Goal: Download file/media

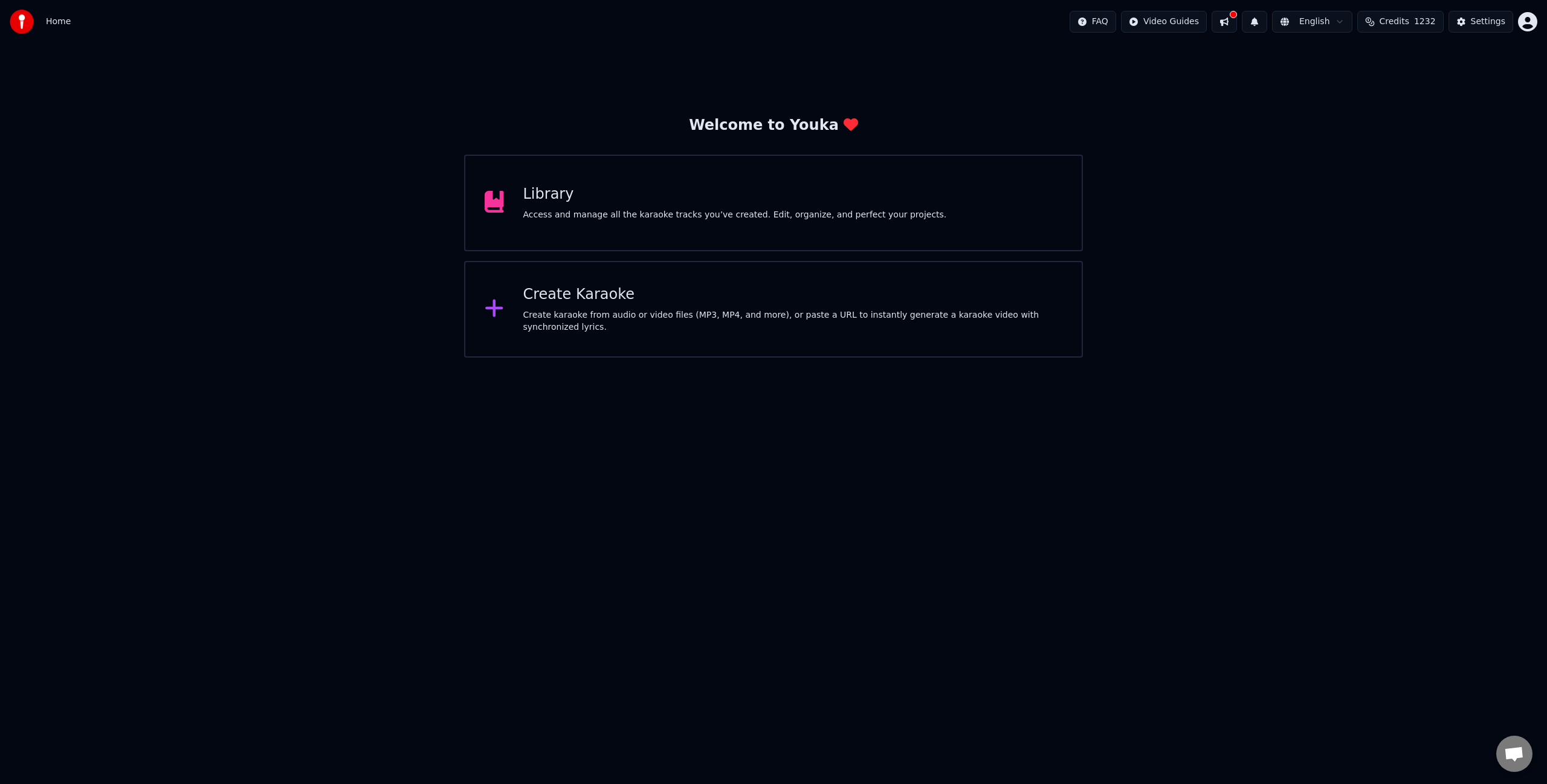
click at [789, 228] on div "Library Access and manage all the karaoke tracks you’ve created. Edit, organize…" at bounding box center [774, 203] width 619 height 96
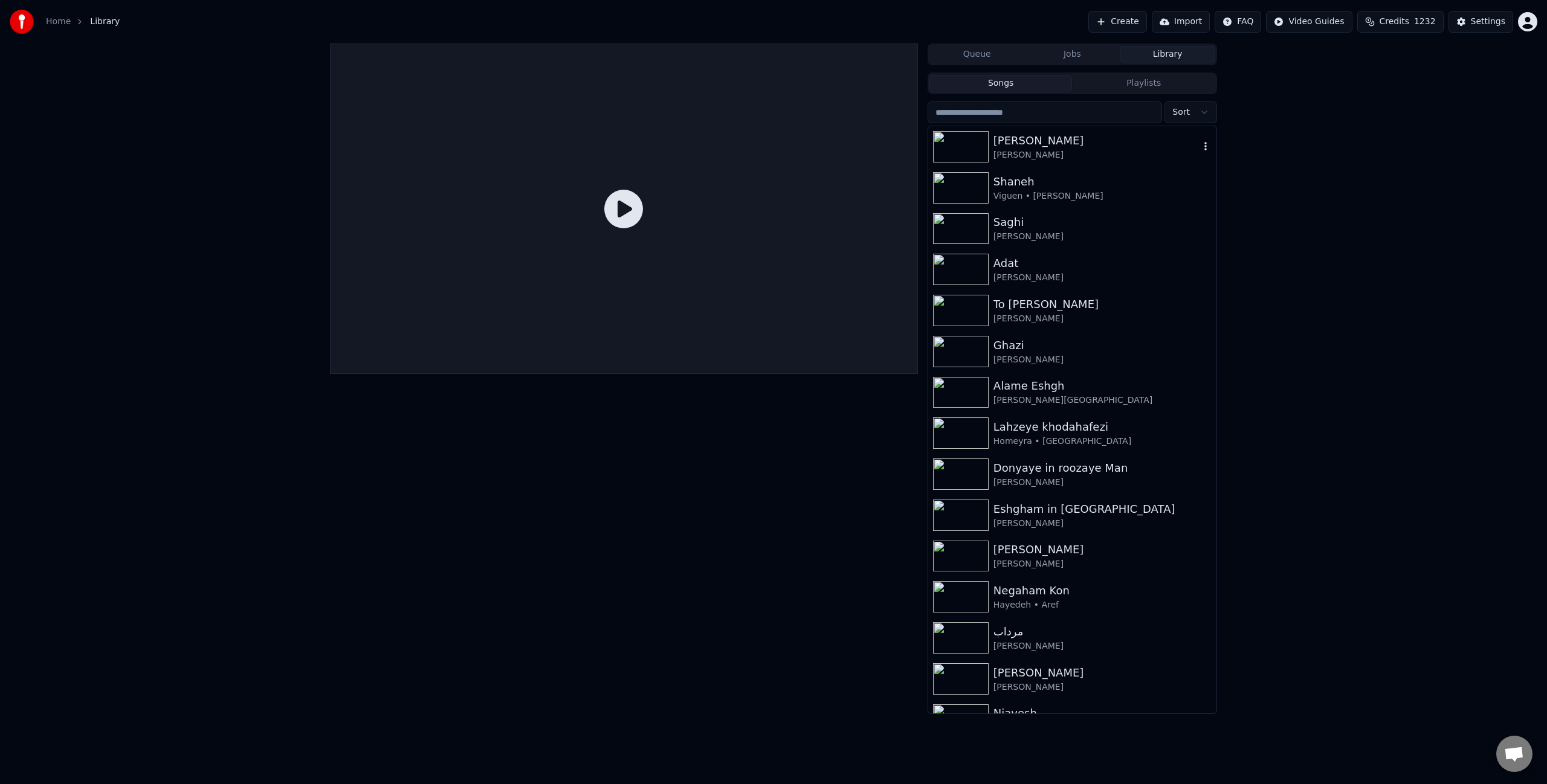
click at [1128, 137] on div "[PERSON_NAME]" at bounding box center [1096, 141] width 206 height 17
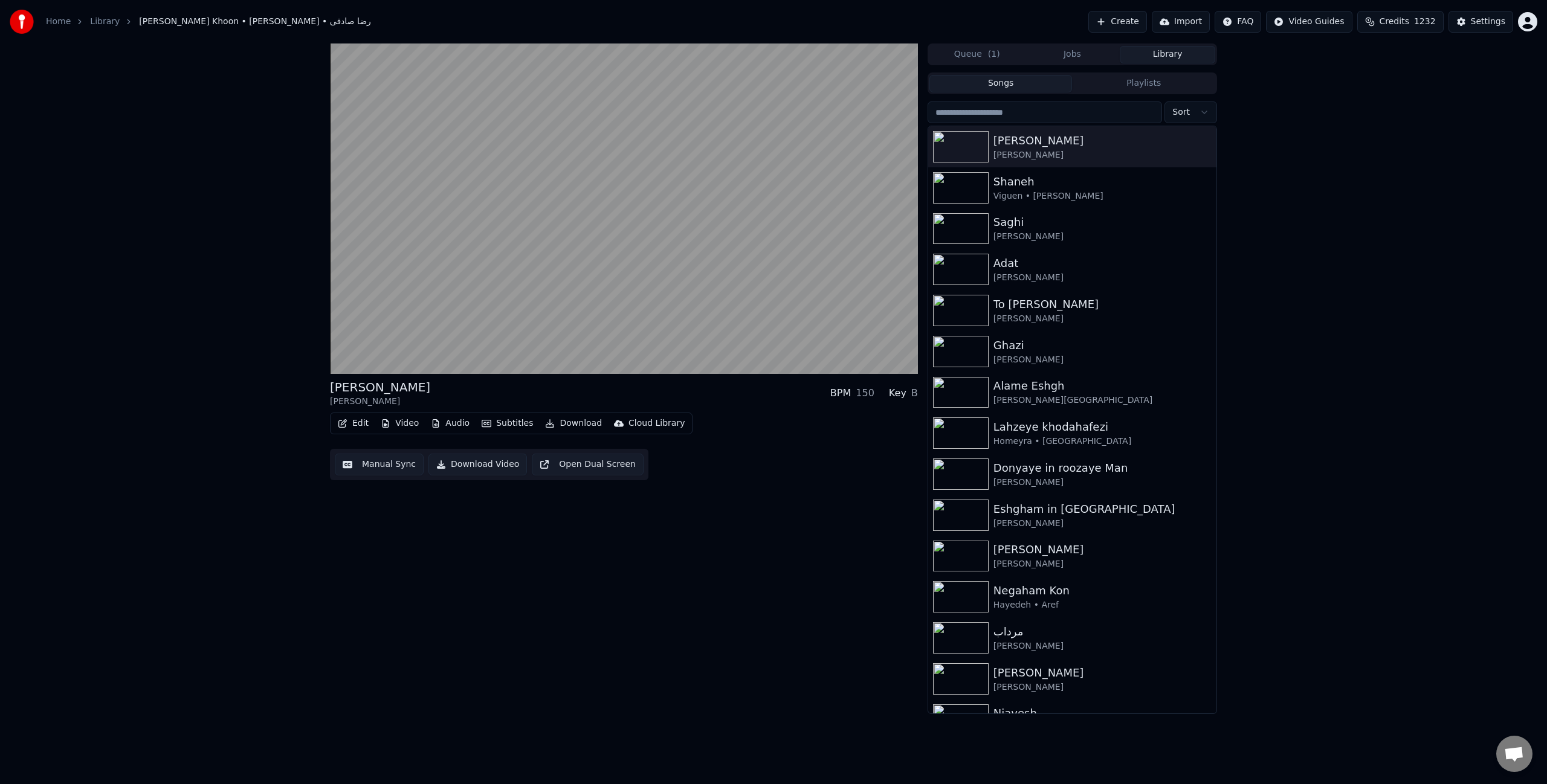
click at [509, 426] on button "Subtitles" at bounding box center [507, 423] width 61 height 17
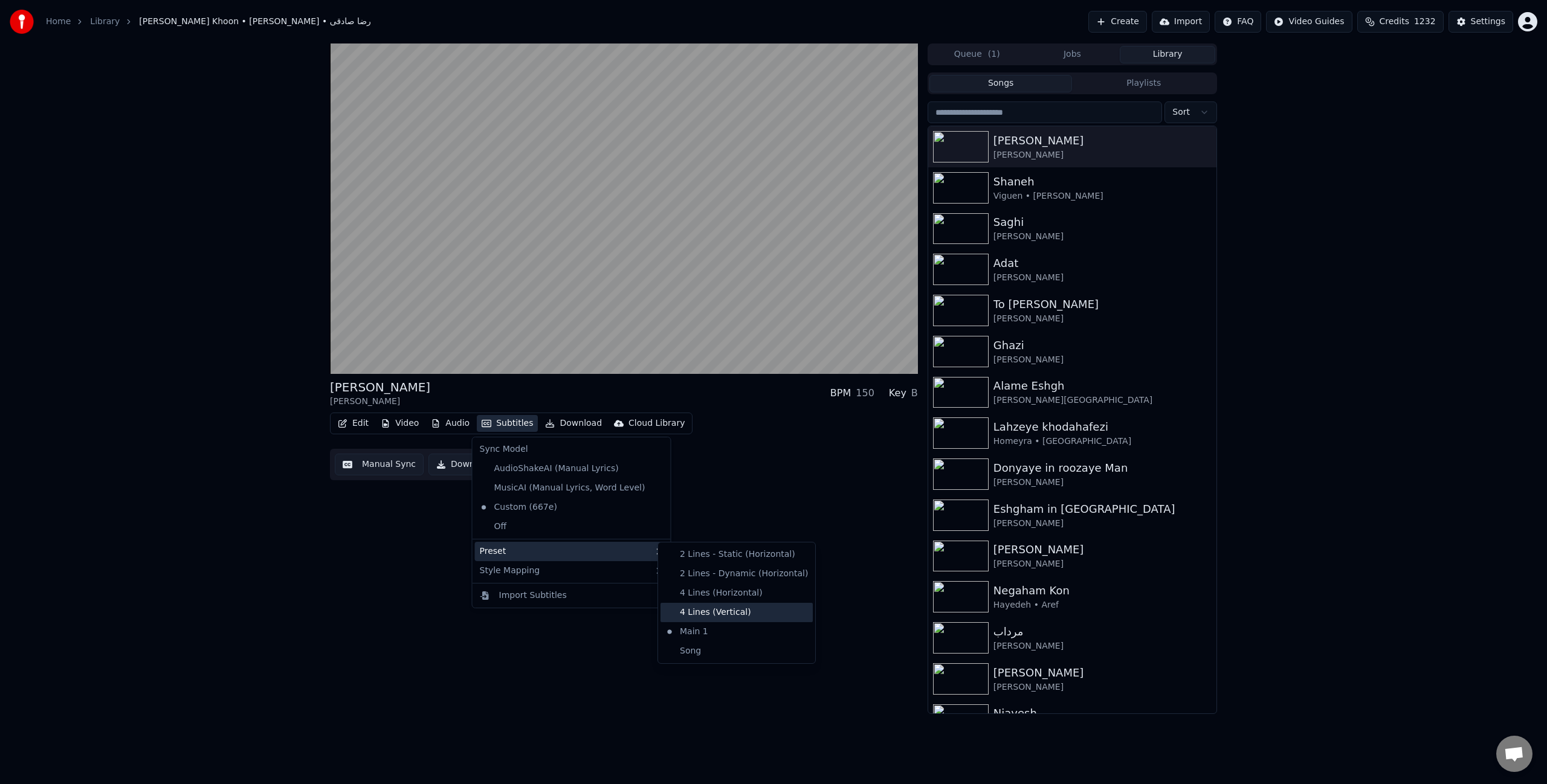
click at [749, 620] on div "4 Lines (Vertical)" at bounding box center [737, 613] width 152 height 19
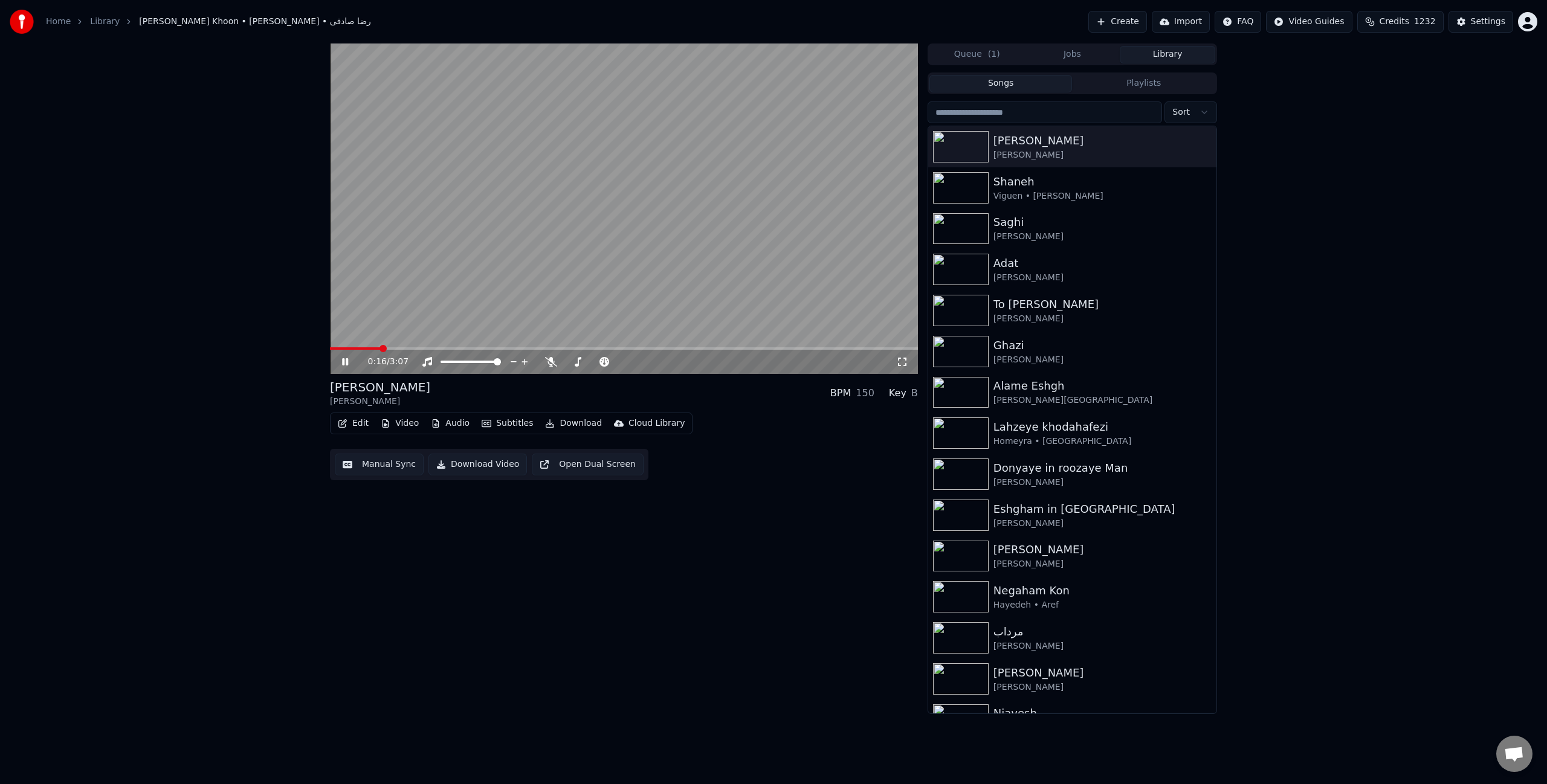
click at [717, 269] on video at bounding box center [624, 208] width 588 height 331
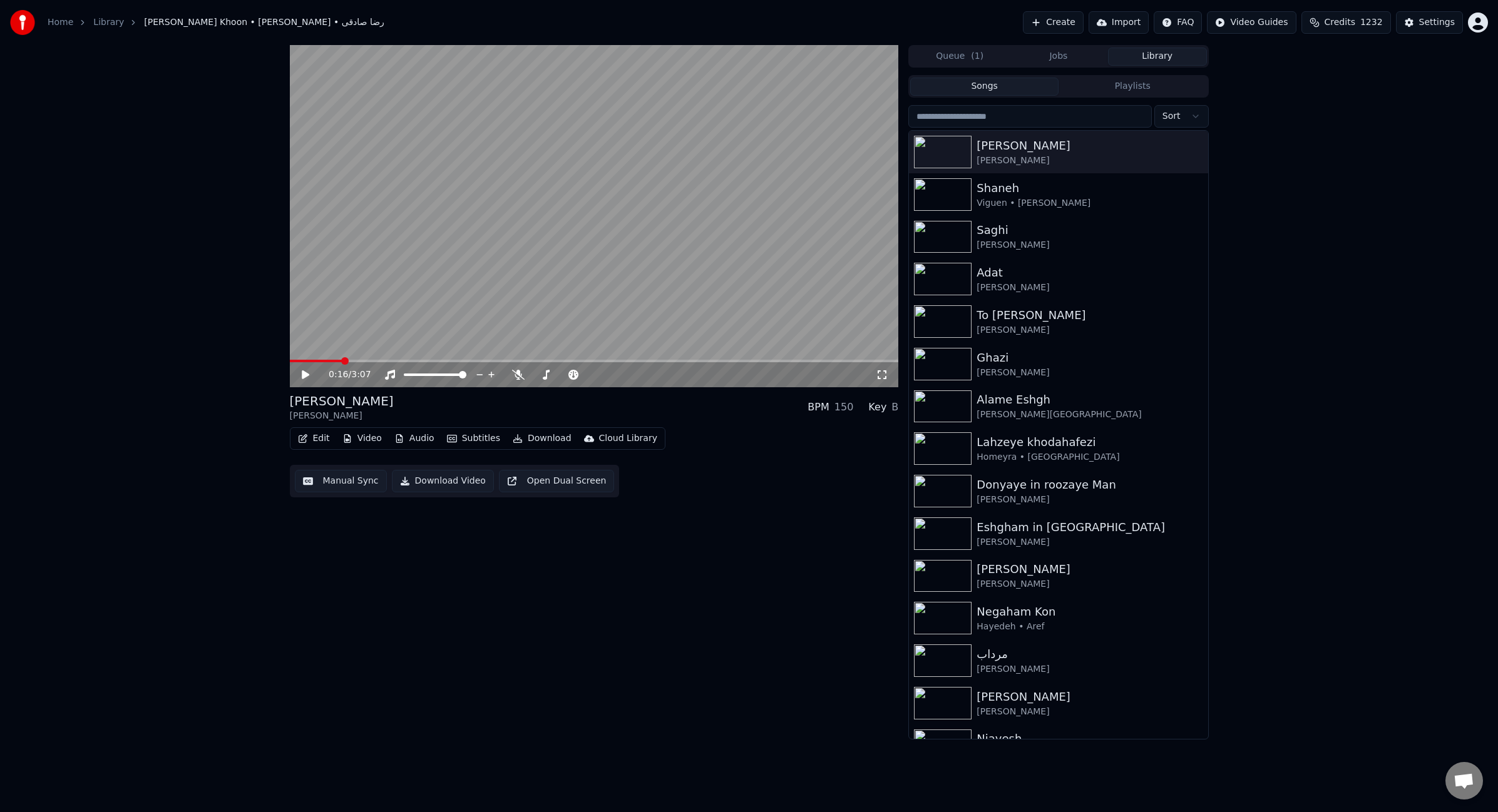
click at [312, 442] on button "Edit" at bounding box center [313, 438] width 42 height 17
click at [395, 569] on div "Change Background" at bounding box center [406, 571] width 89 height 12
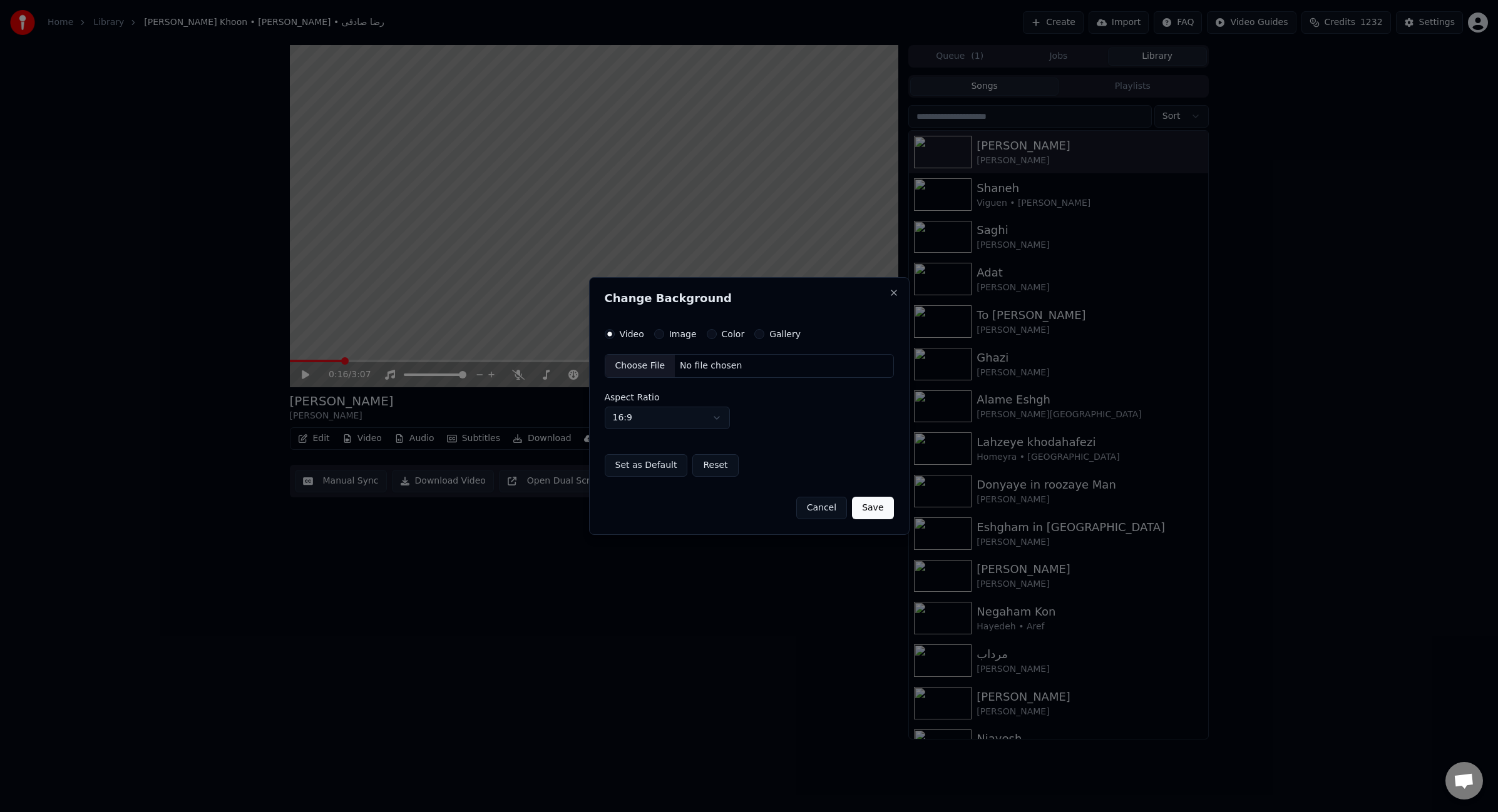
click at [643, 368] on div "Choose File" at bounding box center [640, 366] width 70 height 23
click at [868, 505] on button "Save" at bounding box center [872, 508] width 42 height 23
click at [713, 415] on body "Home Library [PERSON_NAME] Khoon • [PERSON_NAME] • رضا صادقی Create Import FAQ …" at bounding box center [749, 406] width 1498 height 811
click at [880, 505] on button "Save" at bounding box center [872, 508] width 42 height 23
select select "****"
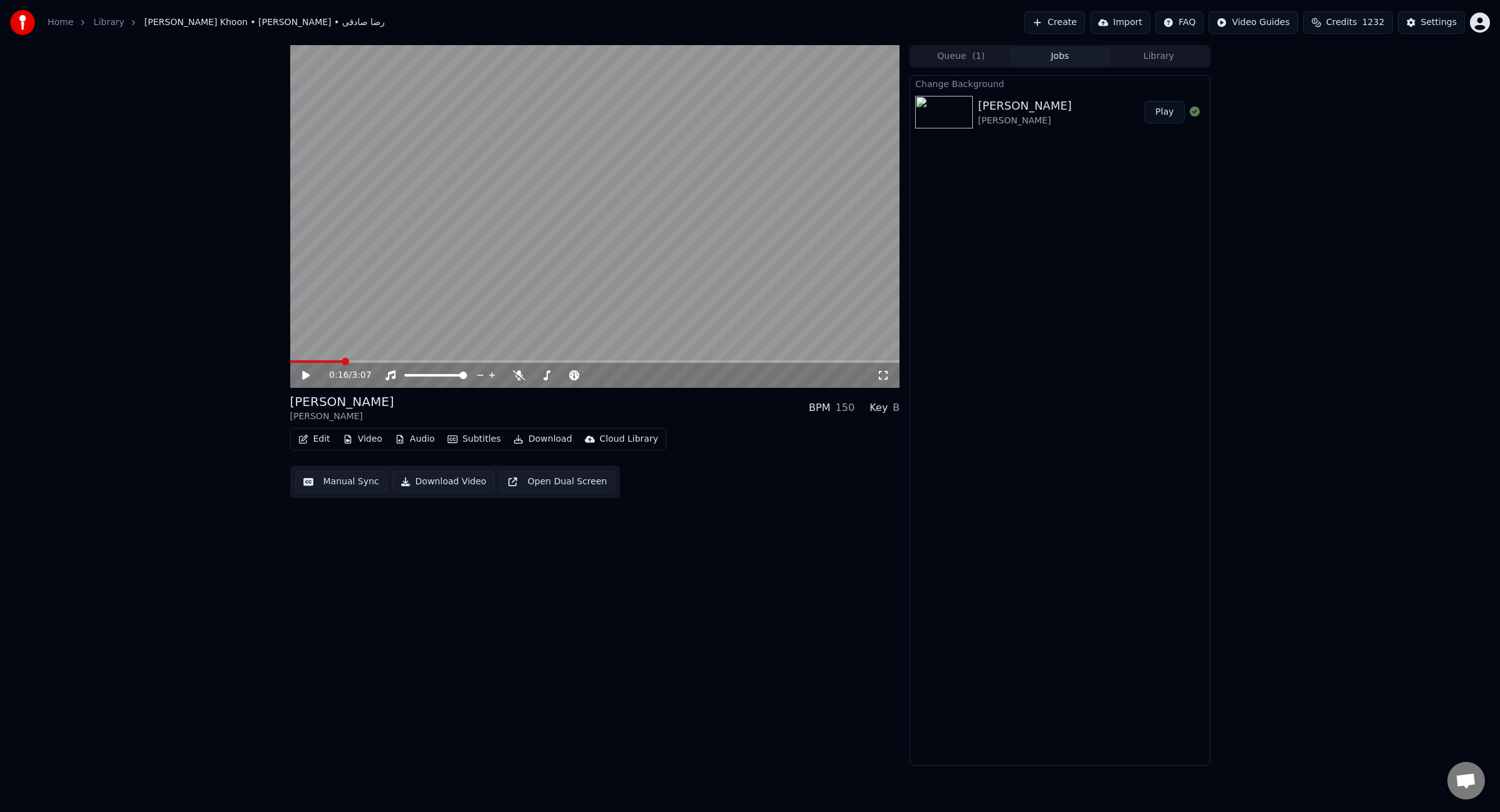
click at [1159, 113] on button "Play" at bounding box center [1164, 112] width 39 height 23
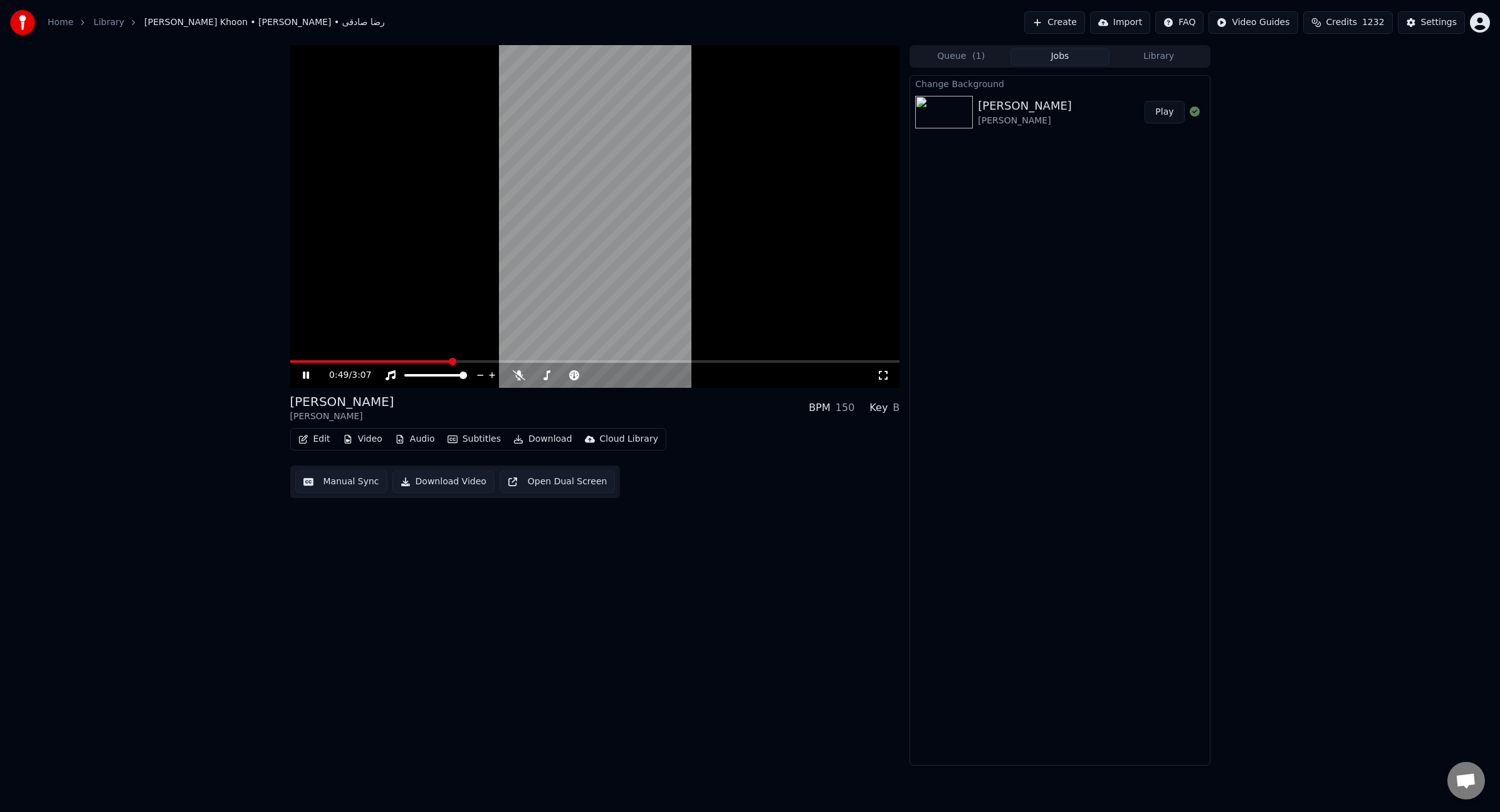
click at [549, 440] on button "Download" at bounding box center [543, 439] width 69 height 17
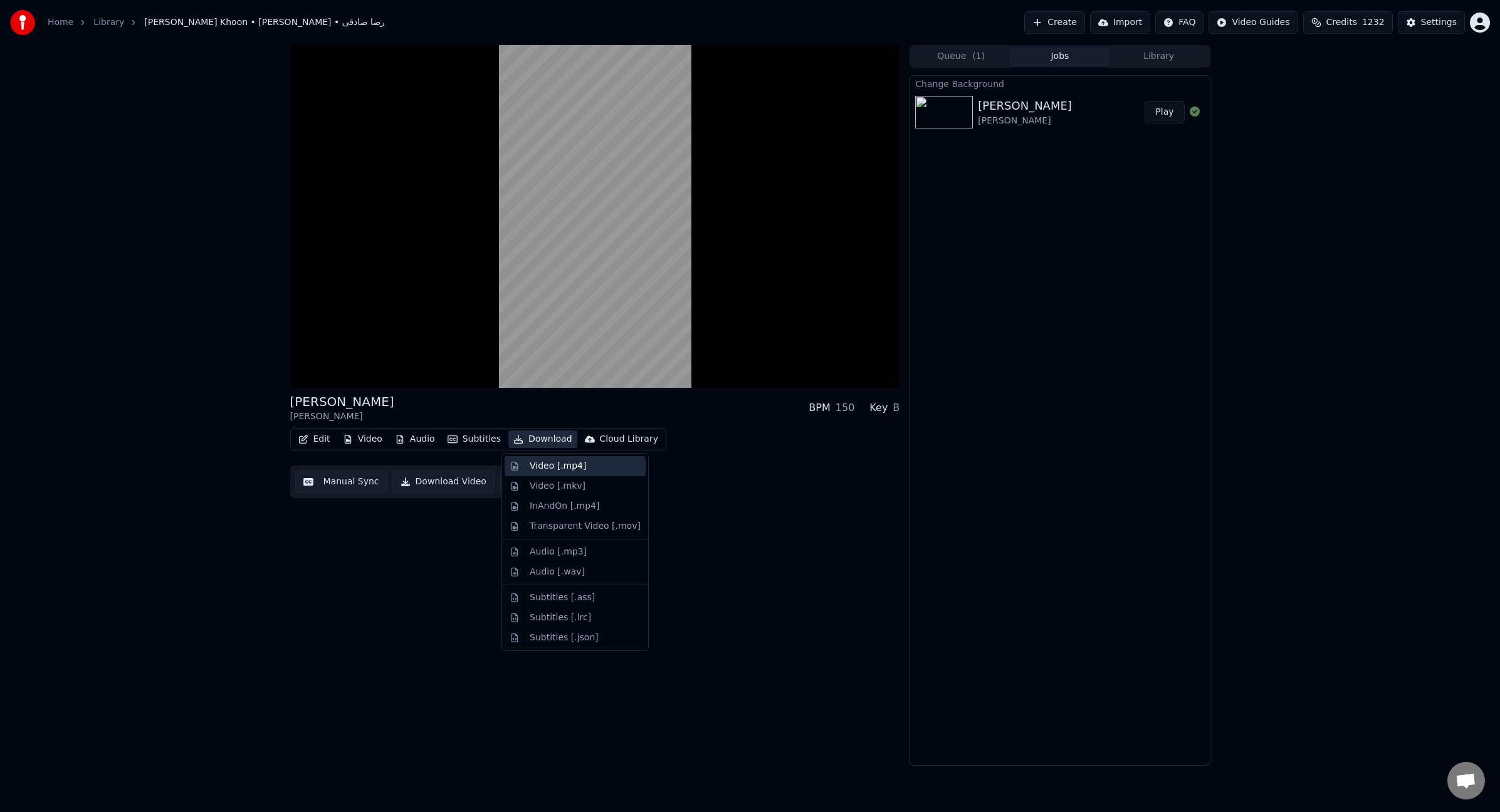
click at [552, 469] on div "Video [.mp4]" at bounding box center [558, 466] width 56 height 12
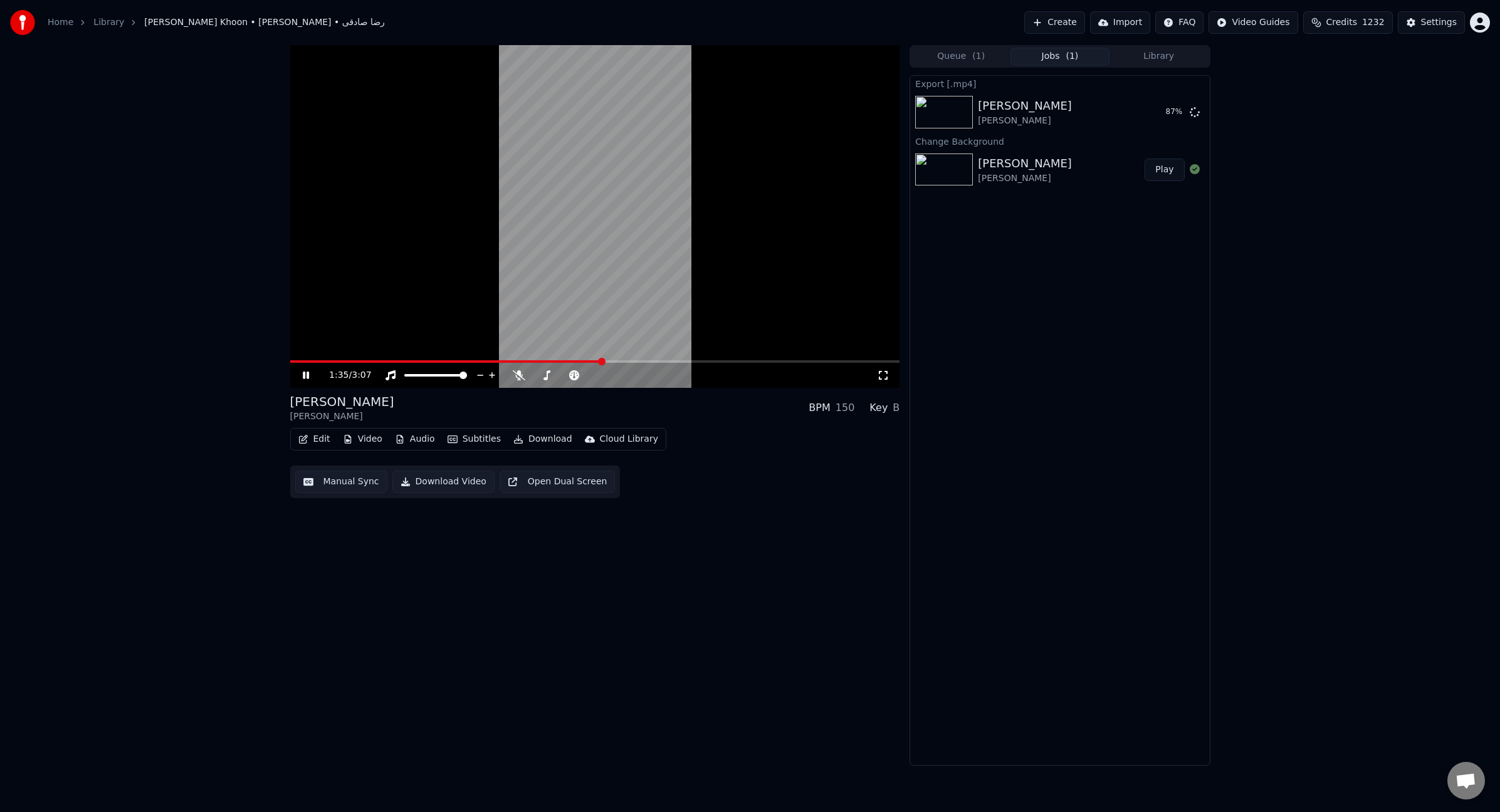
click at [328, 362] on span at bounding box center [445, 361] width 312 height 2
click at [302, 360] on span at bounding box center [311, 361] width 43 height 2
click at [688, 258] on video at bounding box center [594, 216] width 610 height 343
